Goal: Find specific page/section: Find specific page/section

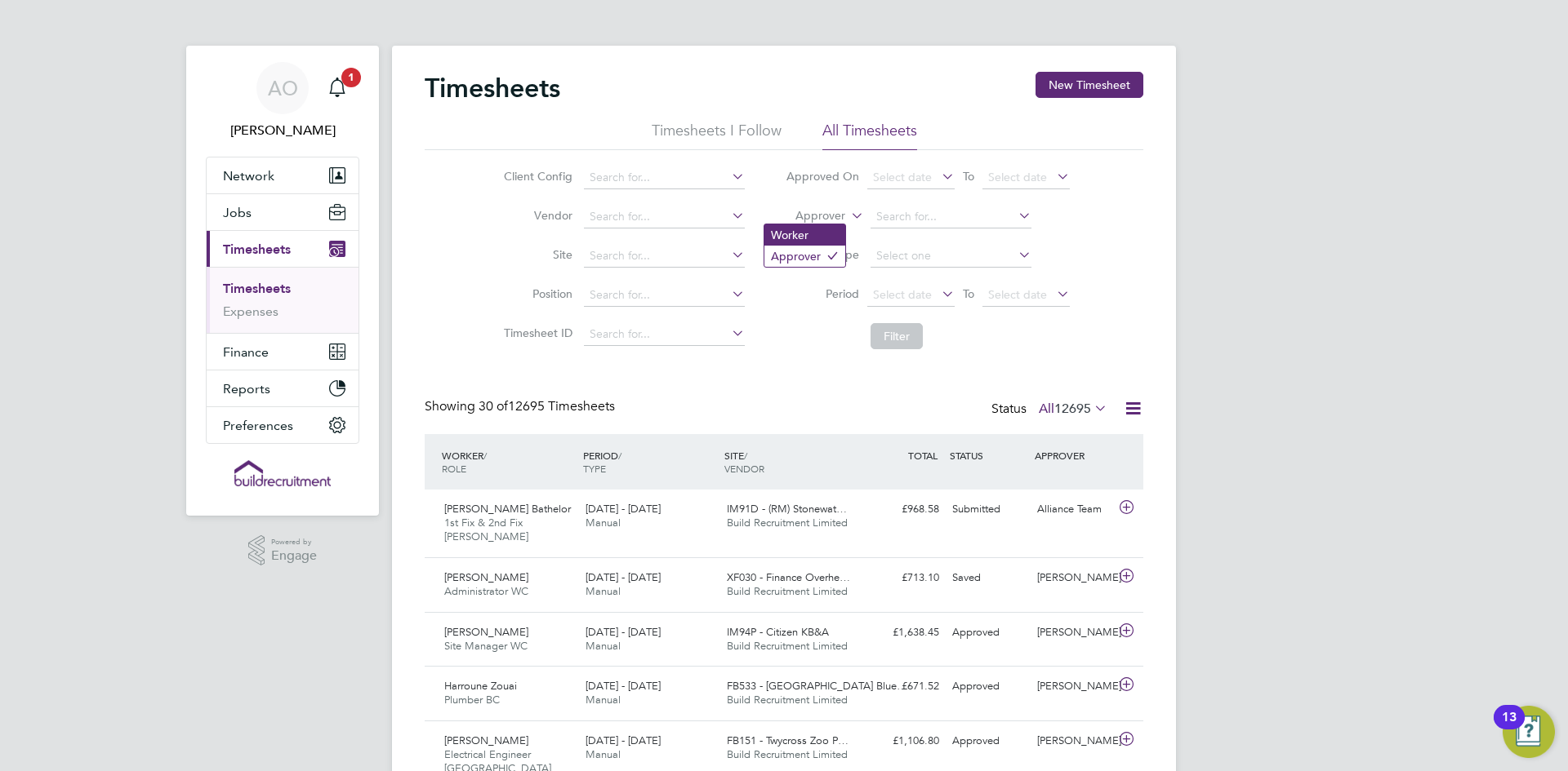
click at [809, 232] on li "Worker" at bounding box center [805, 235] width 81 height 21
click at [896, 222] on input at bounding box center [950, 217] width 161 height 23
paste input "[PERSON_NAME]"
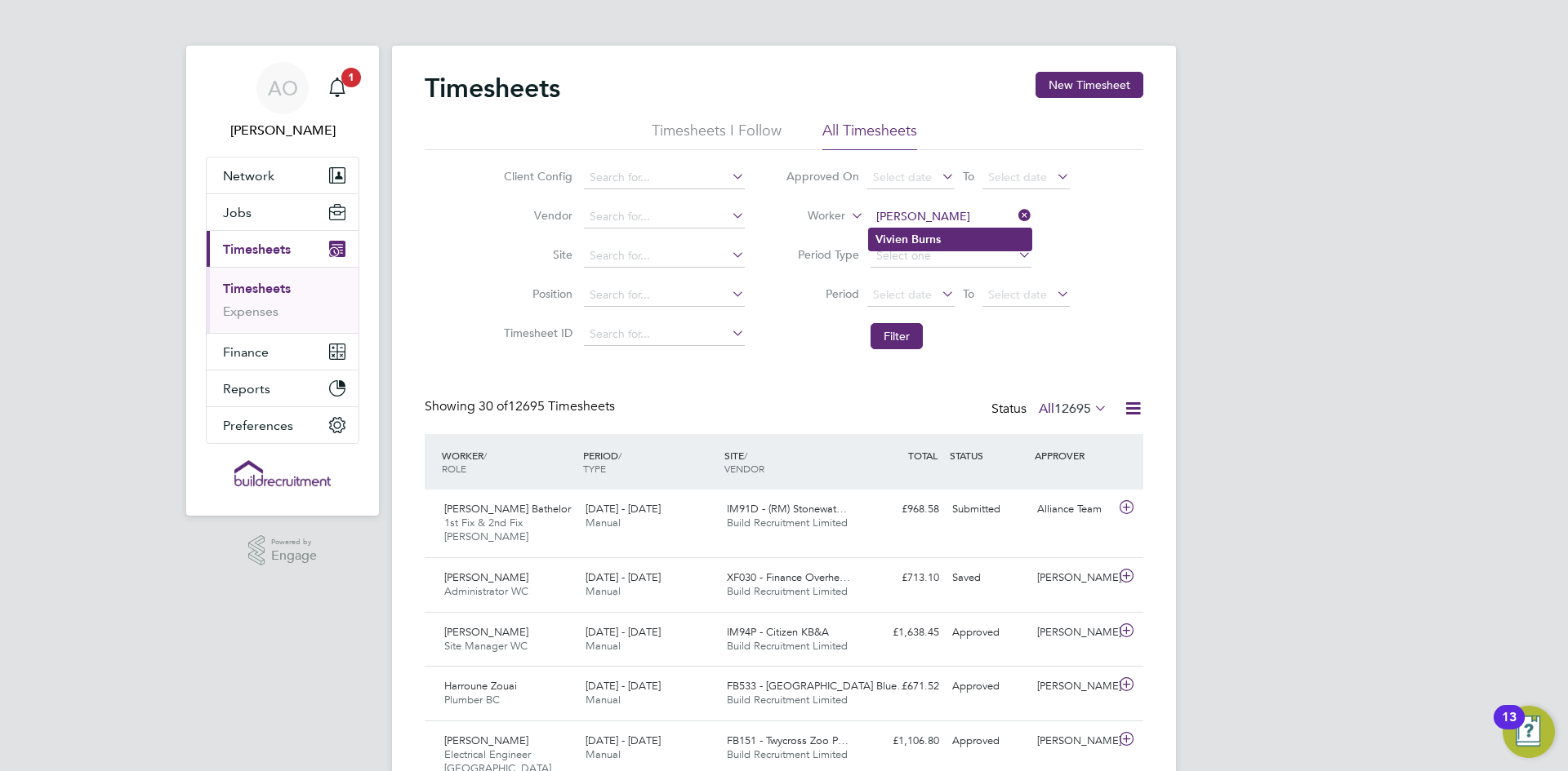
type input "[PERSON_NAME]"
click at [886, 233] on b "Vivien" at bounding box center [892, 239] width 33 height 13
click at [884, 336] on button "Filter" at bounding box center [897, 336] width 52 height 26
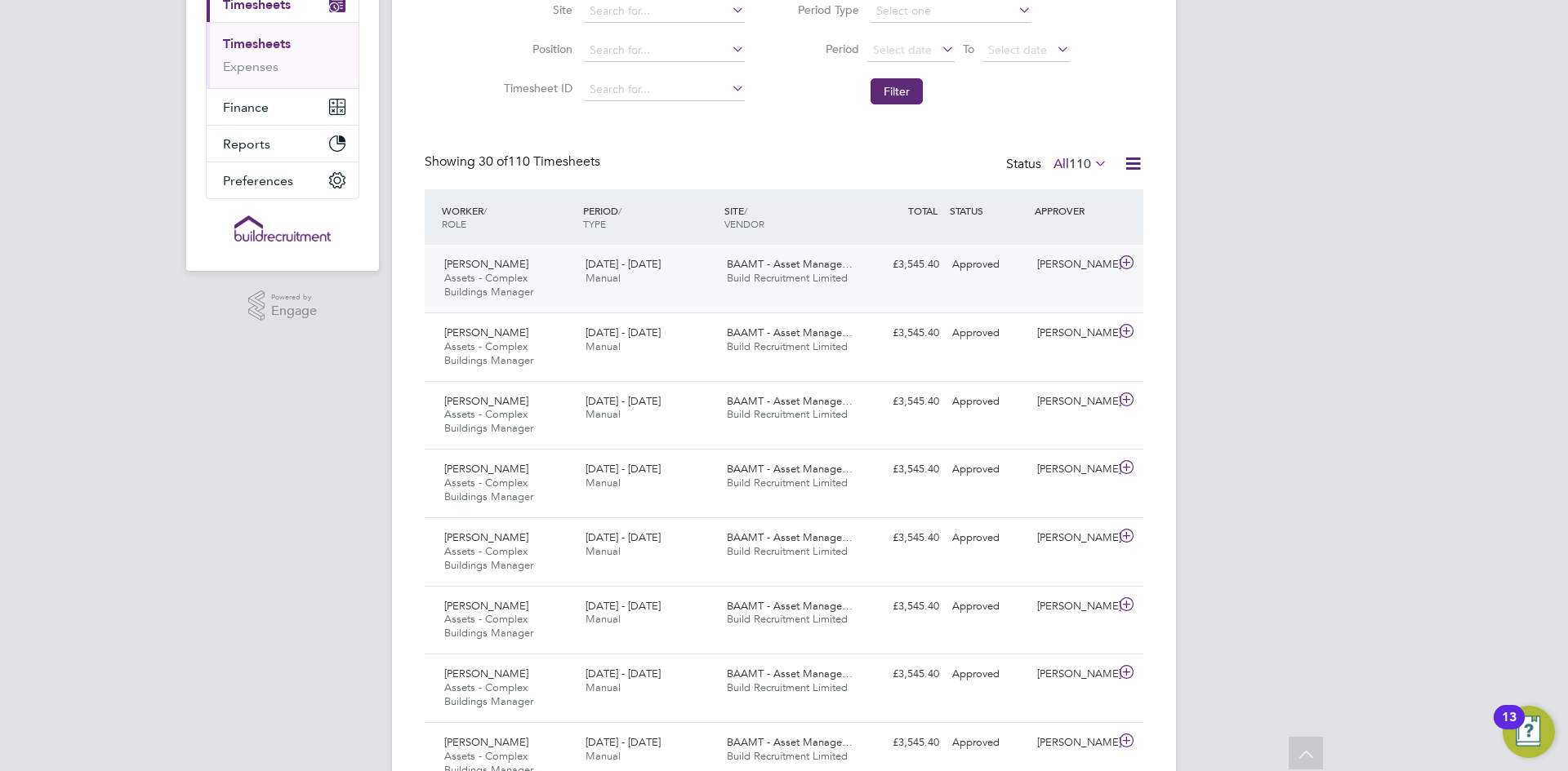
click at [952, 281] on div "[PERSON_NAME] Assets - Complex Buildings Manager [DATE] - [DATE] [DATE] - [DATE…" at bounding box center [783, 279] width 719 height 67
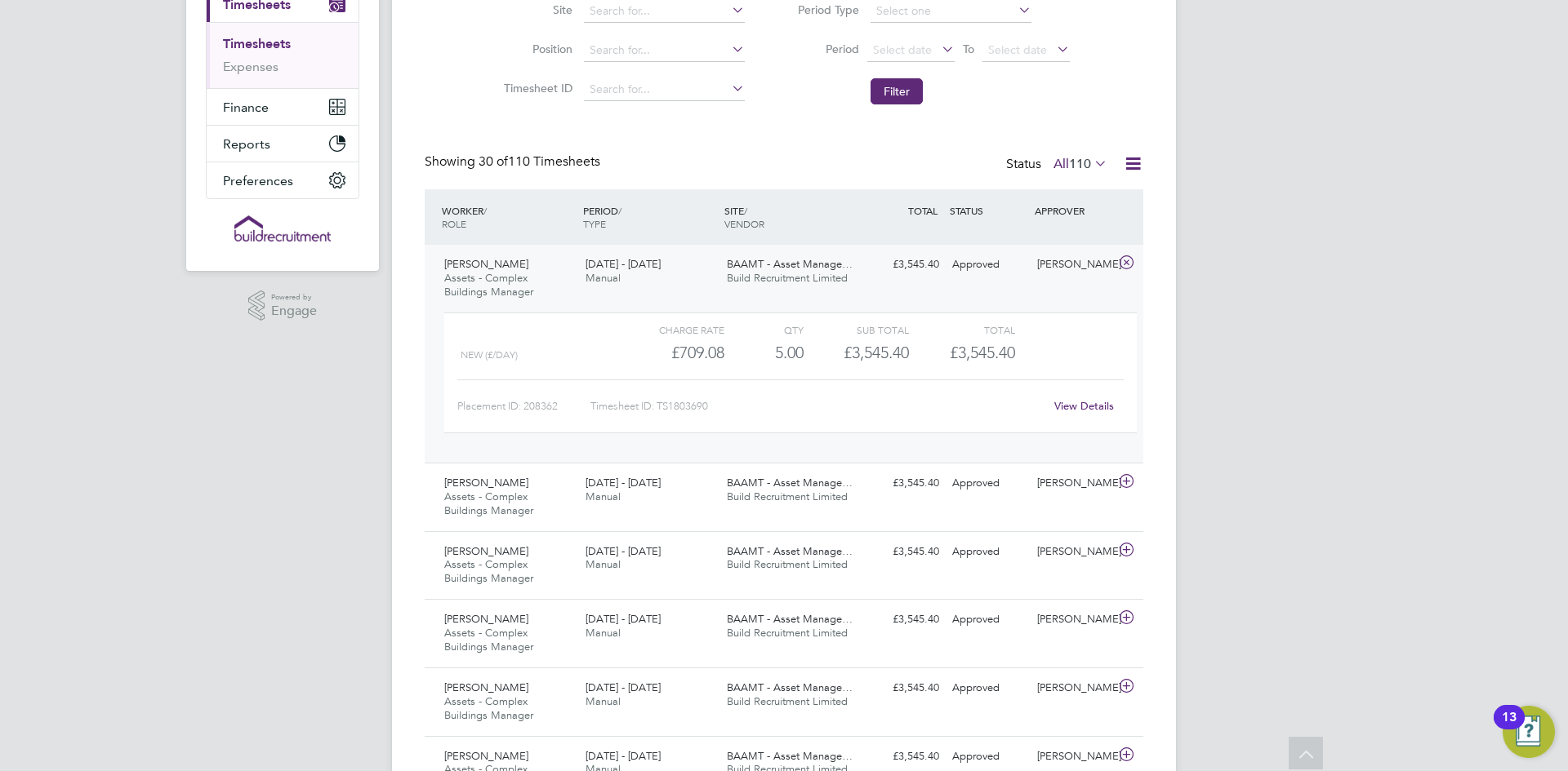
click at [1096, 413] on div "View Details" at bounding box center [1083, 406] width 80 height 26
click at [1067, 414] on div "View Details" at bounding box center [1083, 406] width 80 height 26
click at [1089, 404] on link "View Details" at bounding box center [1084, 406] width 60 height 13
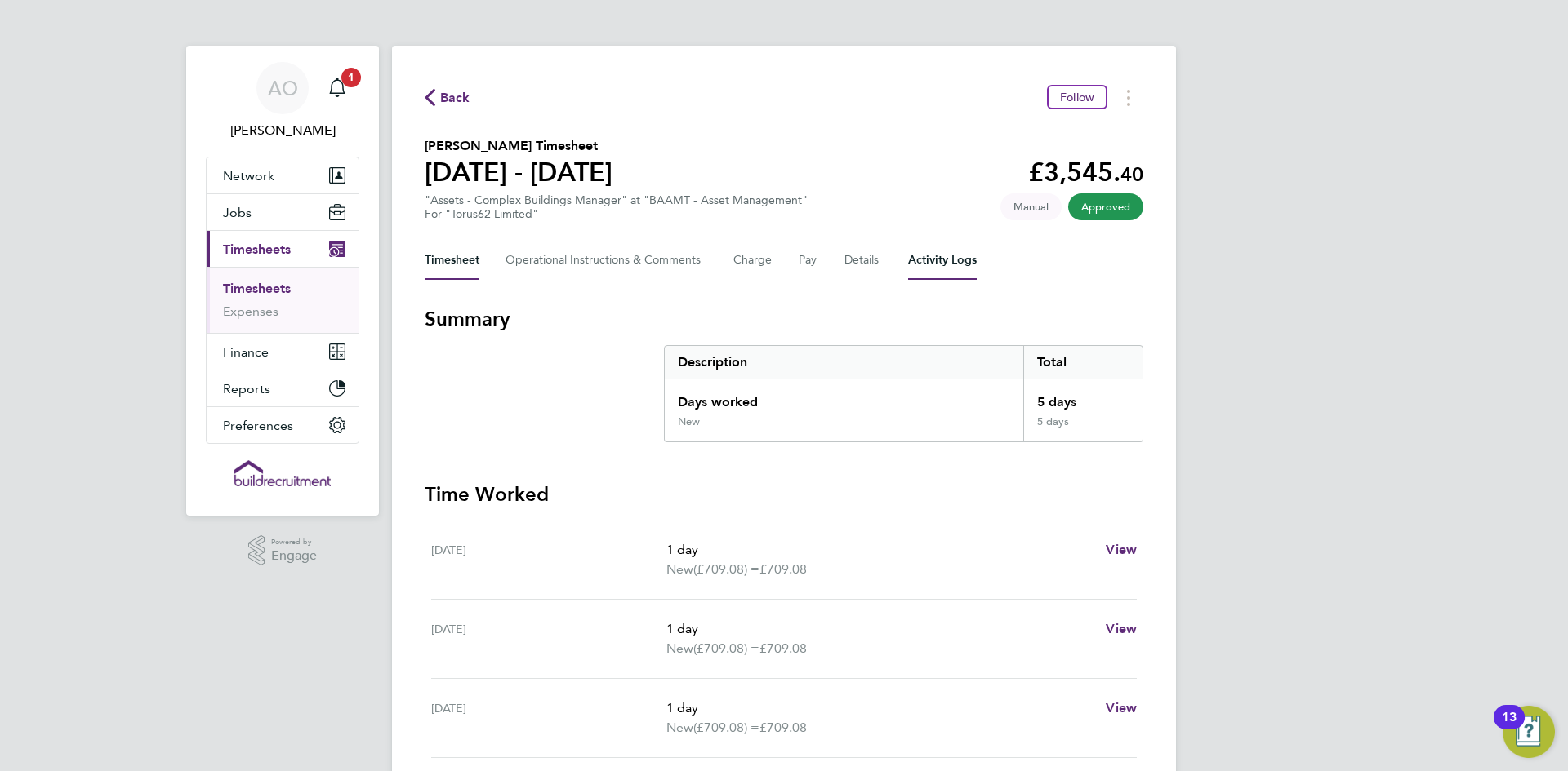
click at [949, 275] on Logs-tab "Activity Logs" at bounding box center [942, 260] width 68 height 39
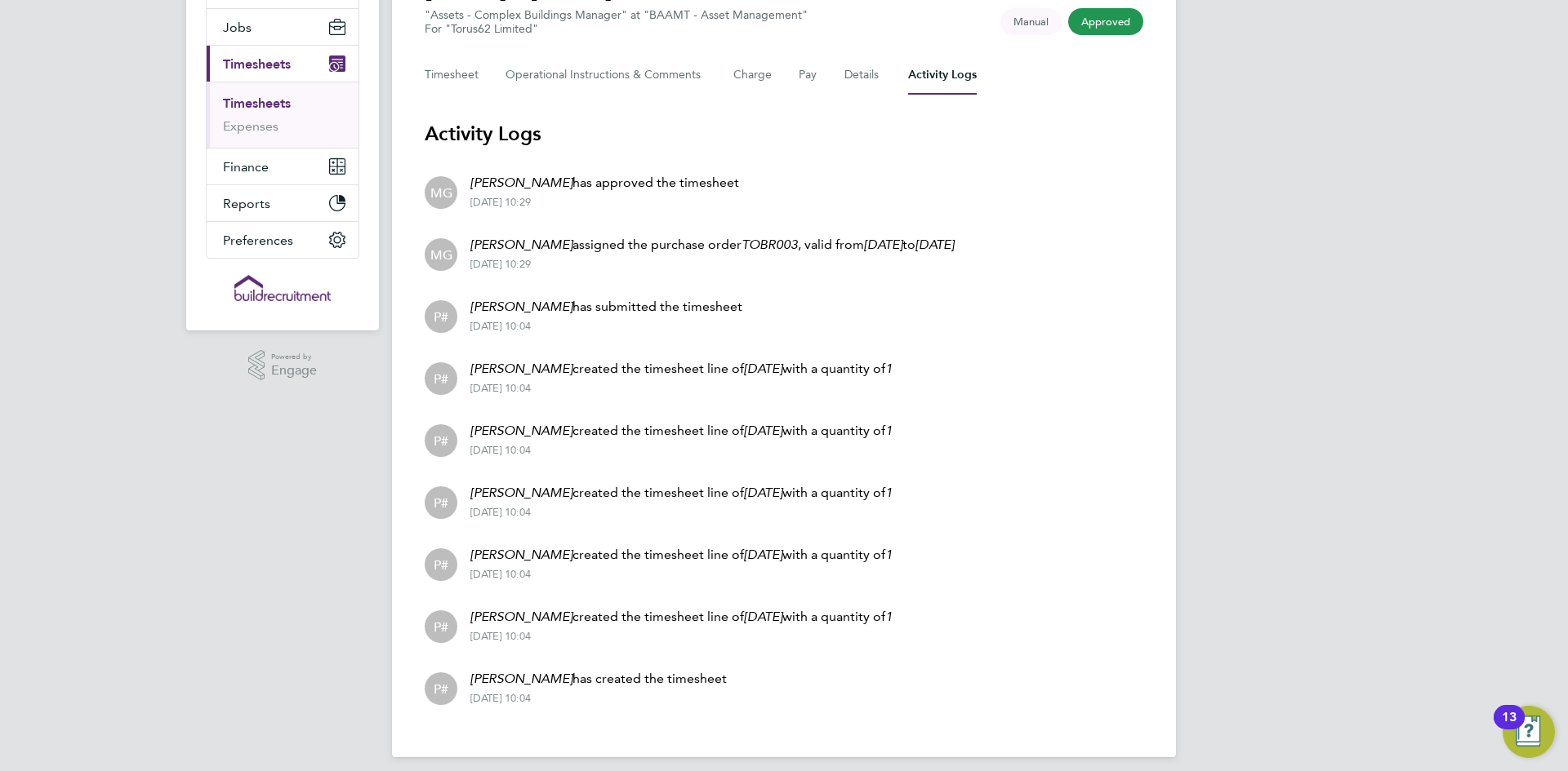
scroll to position [197, 0]
